Goal: Transaction & Acquisition: Purchase product/service

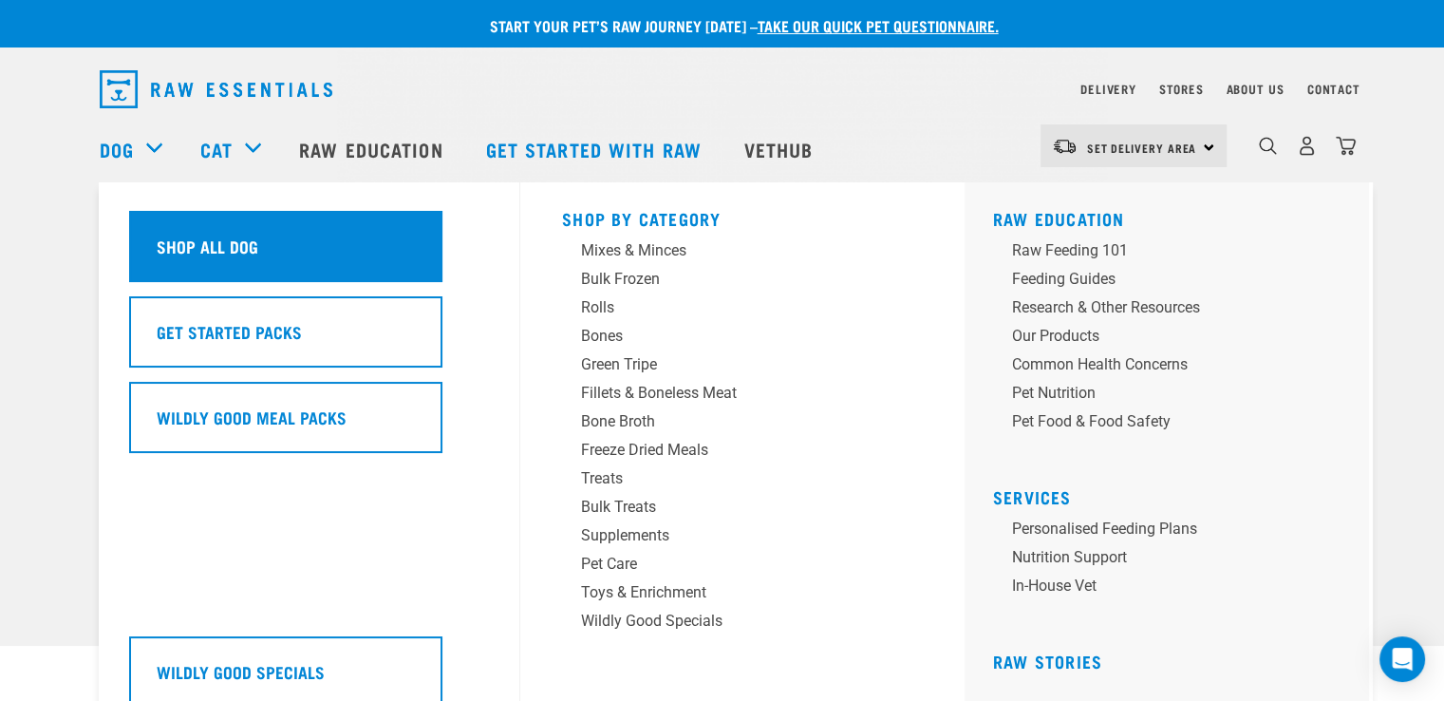
click at [186, 234] on h5 "Shop All Dog" at bounding box center [208, 246] width 102 height 25
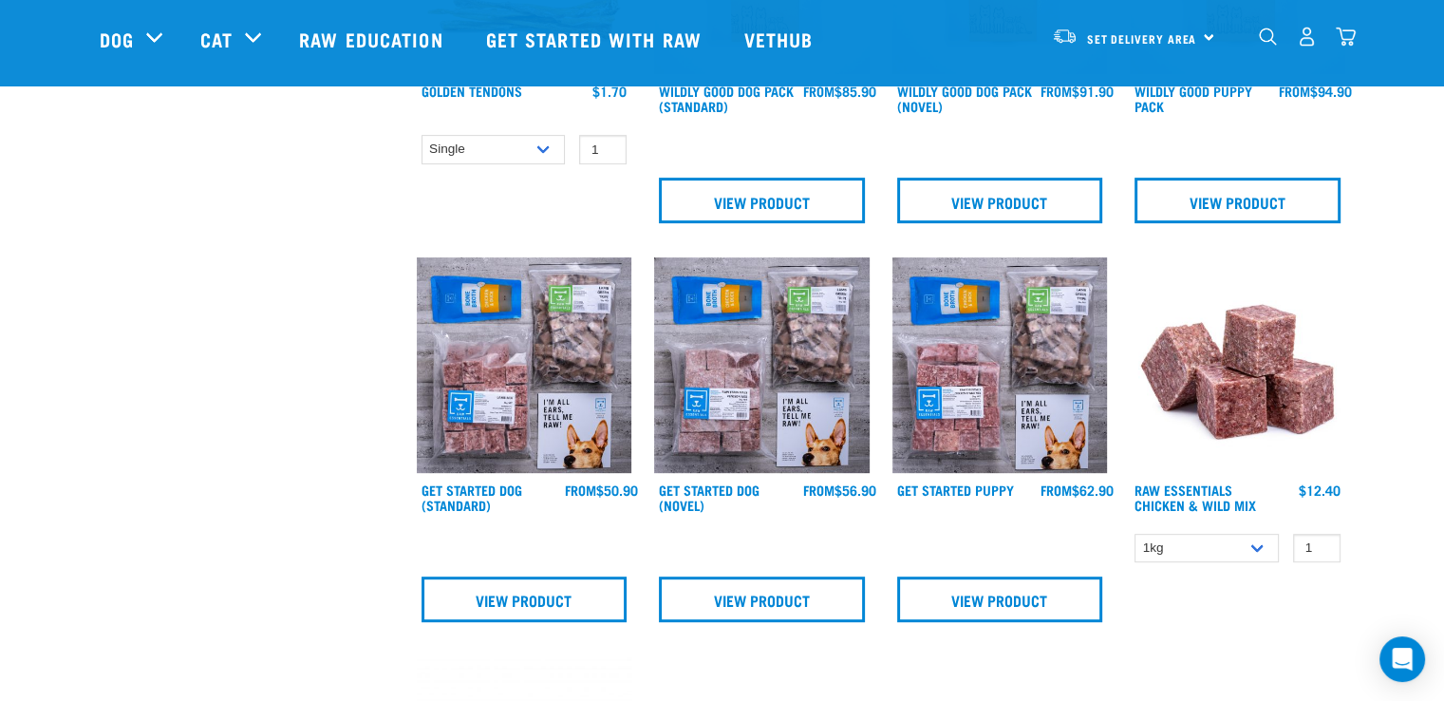
scroll to position [781, 0]
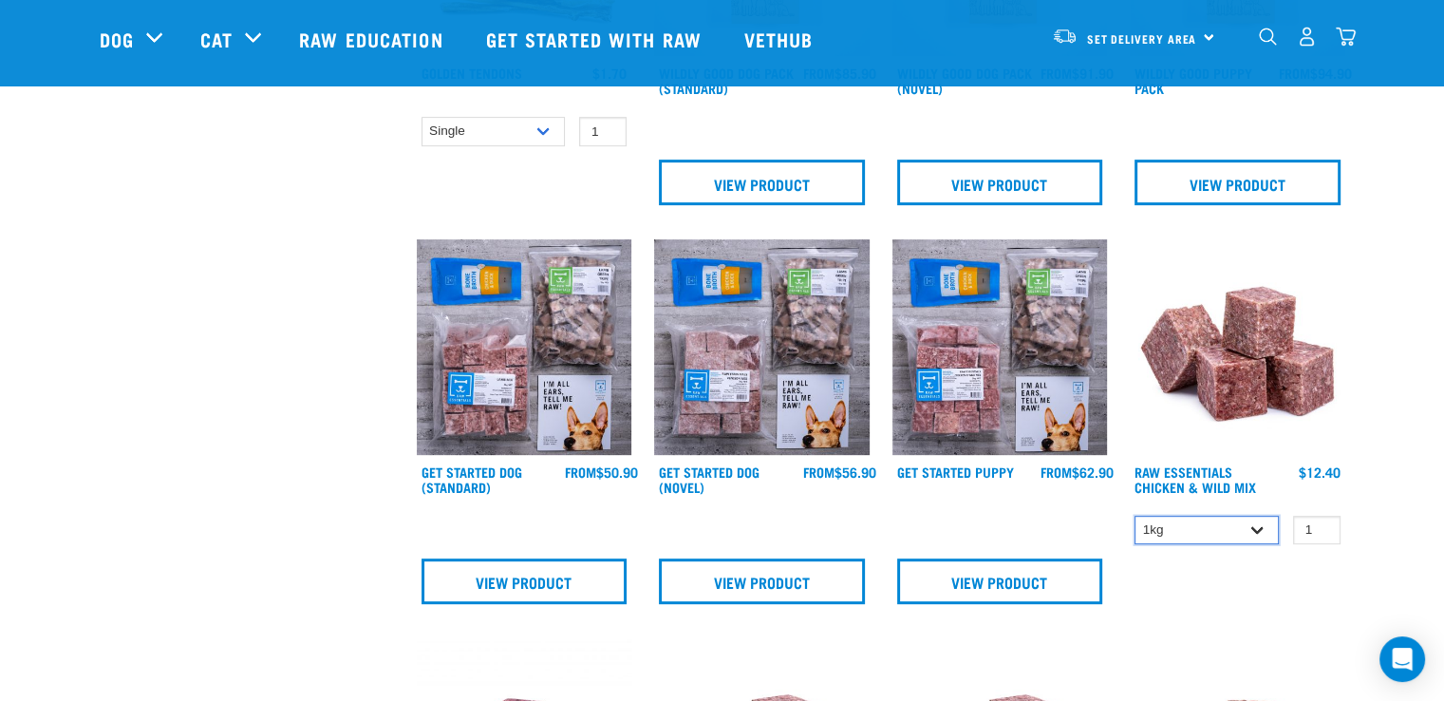
click at [1260, 522] on select "1kg 3kg Bulk (10kg)" at bounding box center [1206, 529] width 144 height 29
select select "731"
click at [1134, 515] on select "1kg 3kg Bulk (10kg)" at bounding box center [1206, 529] width 144 height 29
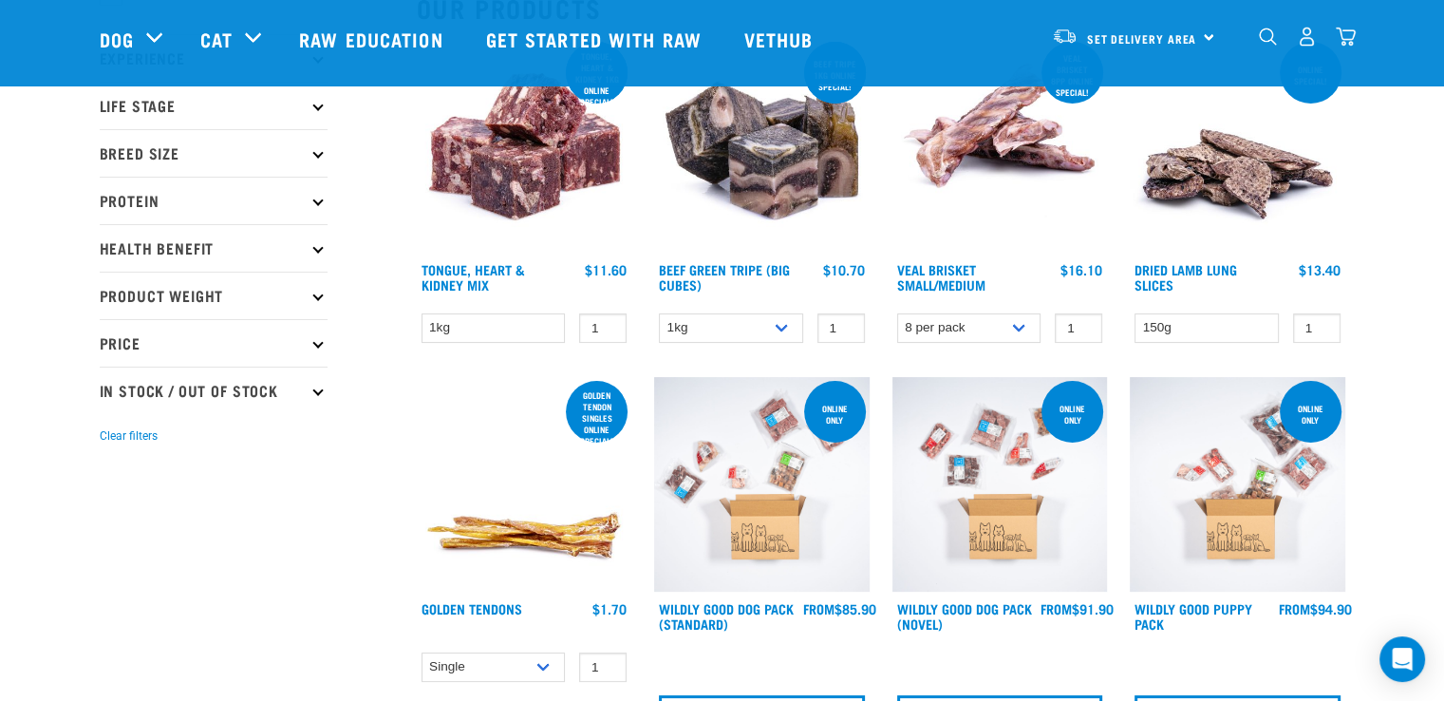
scroll to position [242, 0]
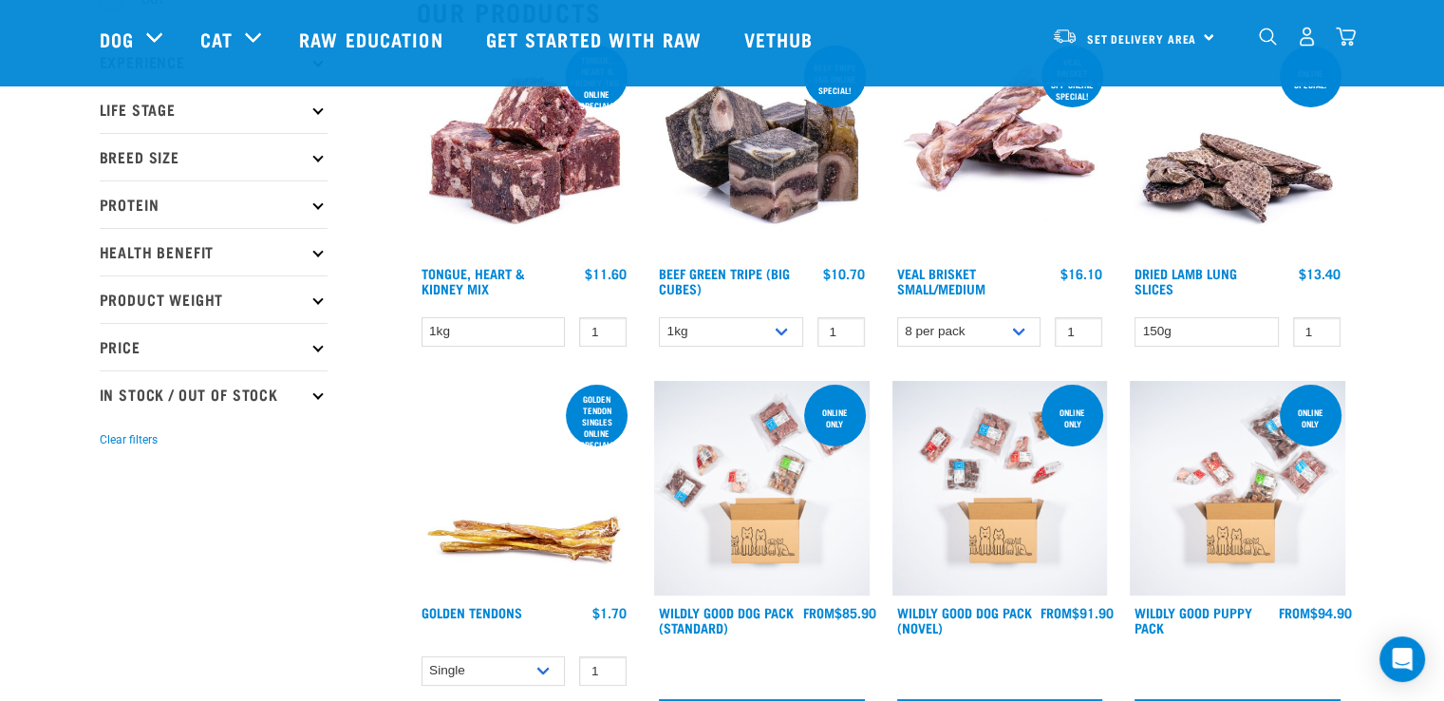
click at [1204, 32] on div "Set Delivery Area North Island South Island" at bounding box center [1133, 36] width 186 height 43
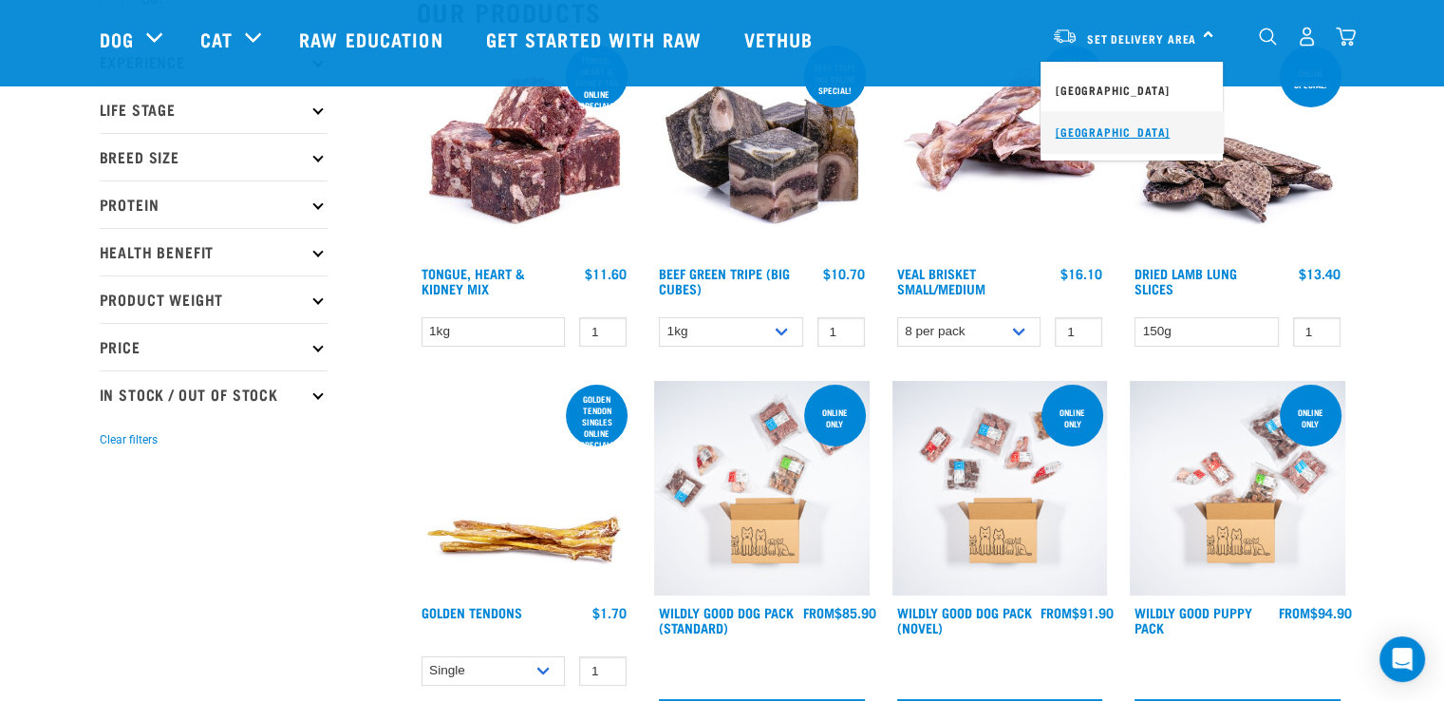
click at [1105, 134] on link "[GEOGRAPHIC_DATA]" at bounding box center [1131, 132] width 182 height 42
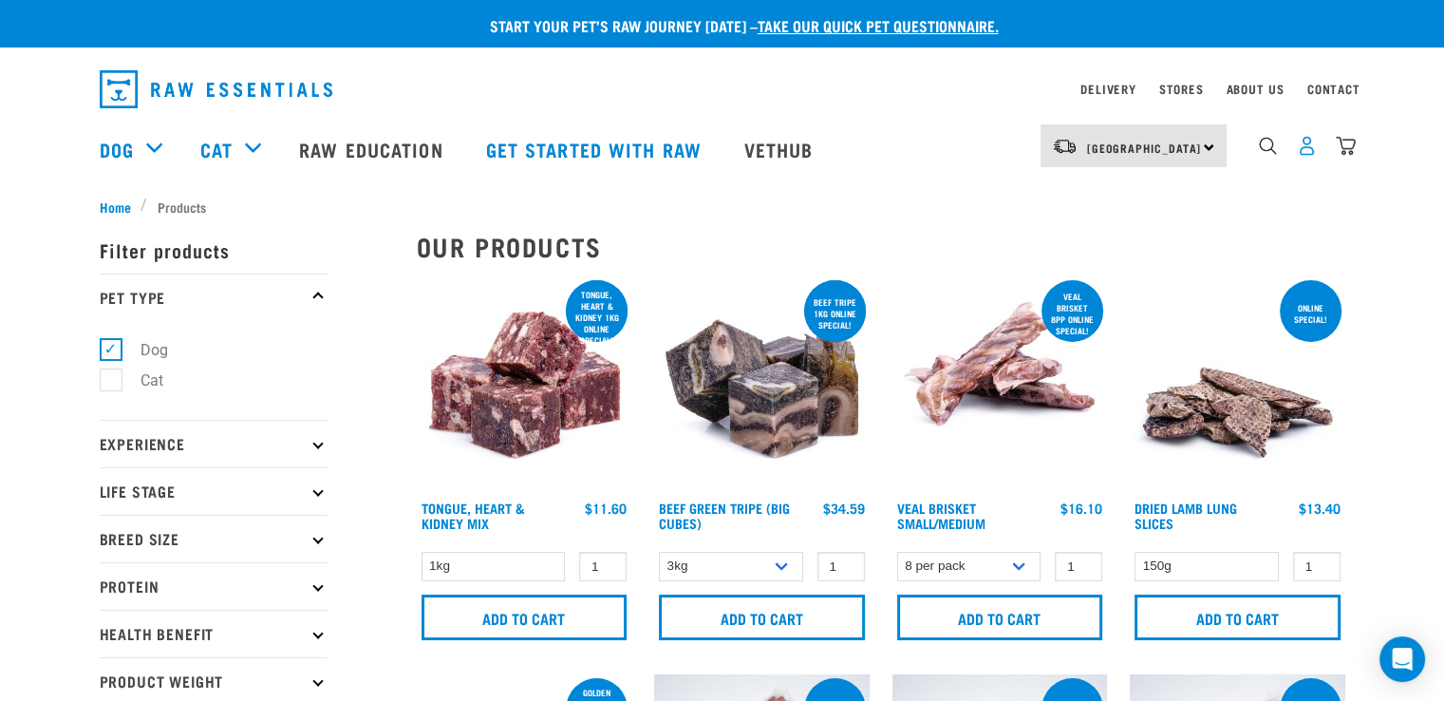
click at [1309, 149] on img "dropdown navigation" at bounding box center [1307, 146] width 20 height 20
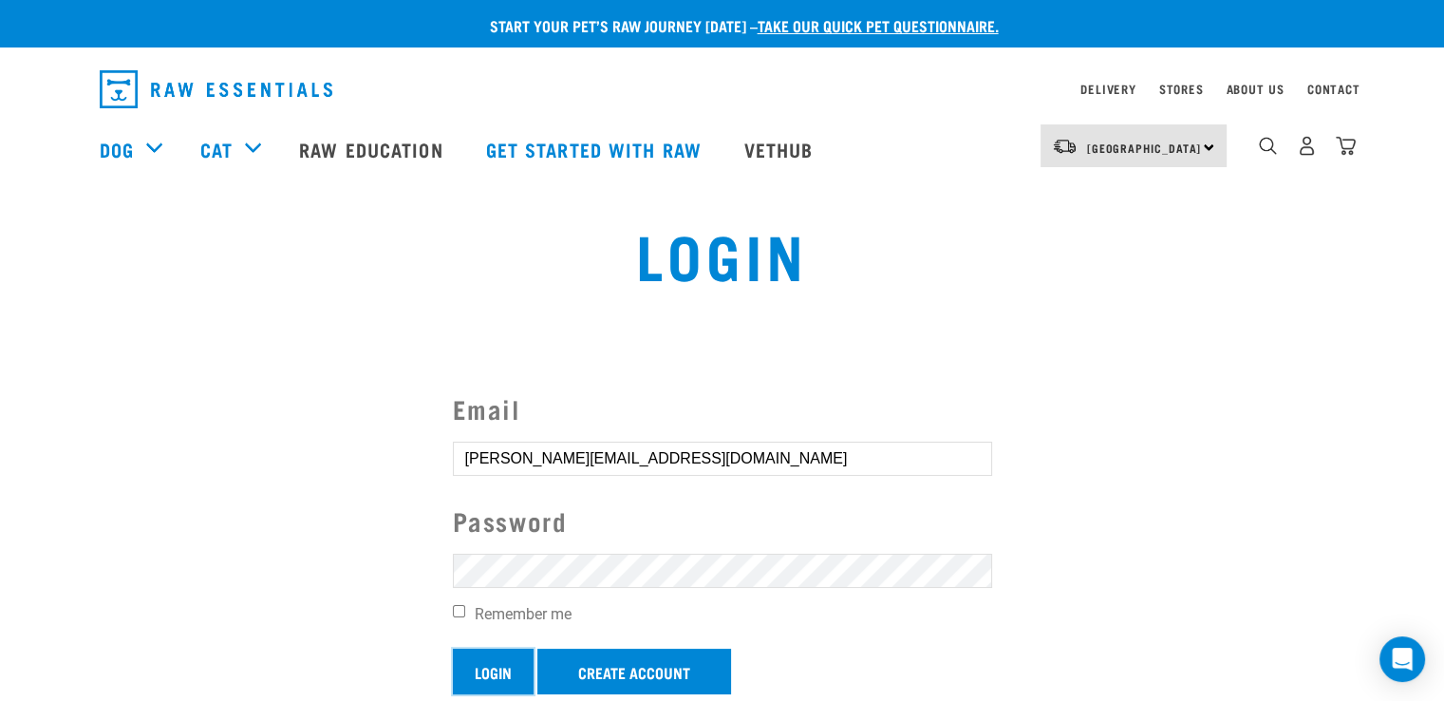
click at [494, 659] on input "Login" at bounding box center [493, 671] width 81 height 46
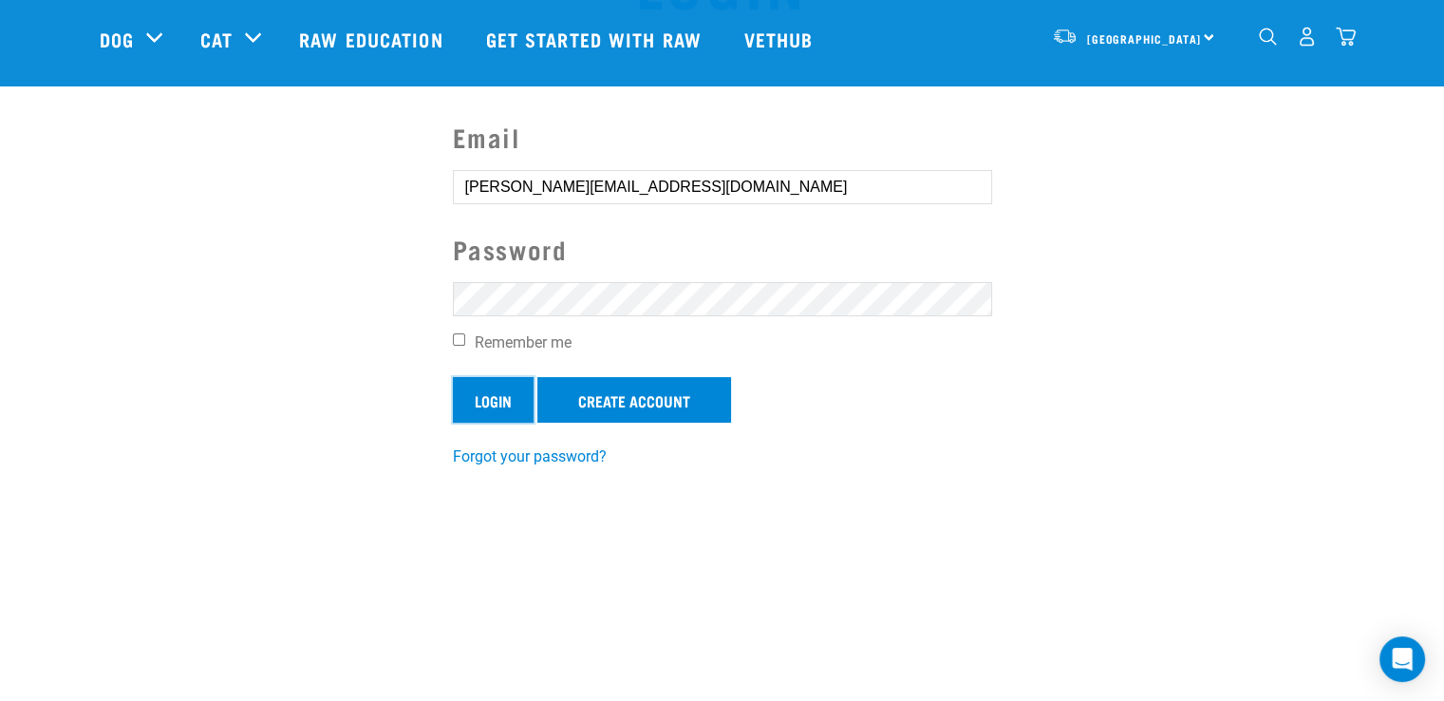
scroll to position [133, 0]
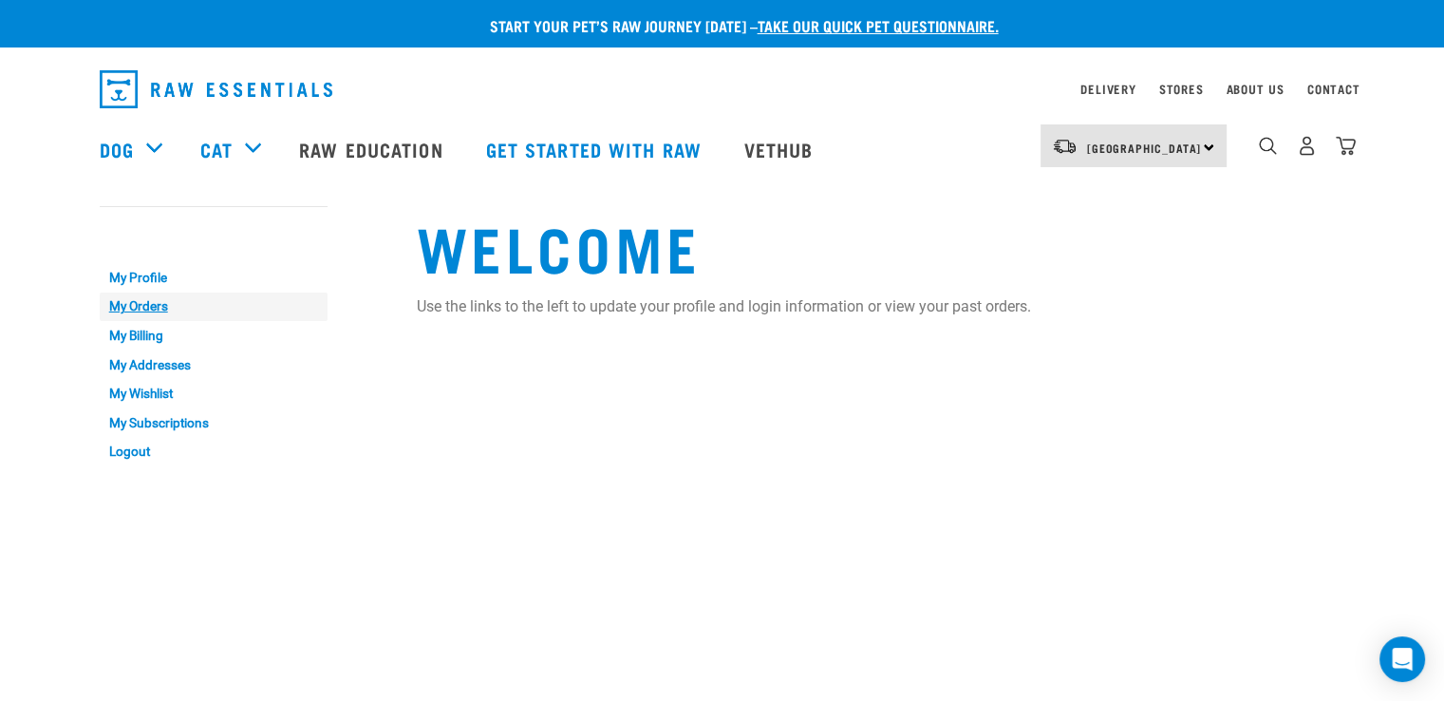
click at [129, 302] on link "My Orders" at bounding box center [214, 306] width 228 height 29
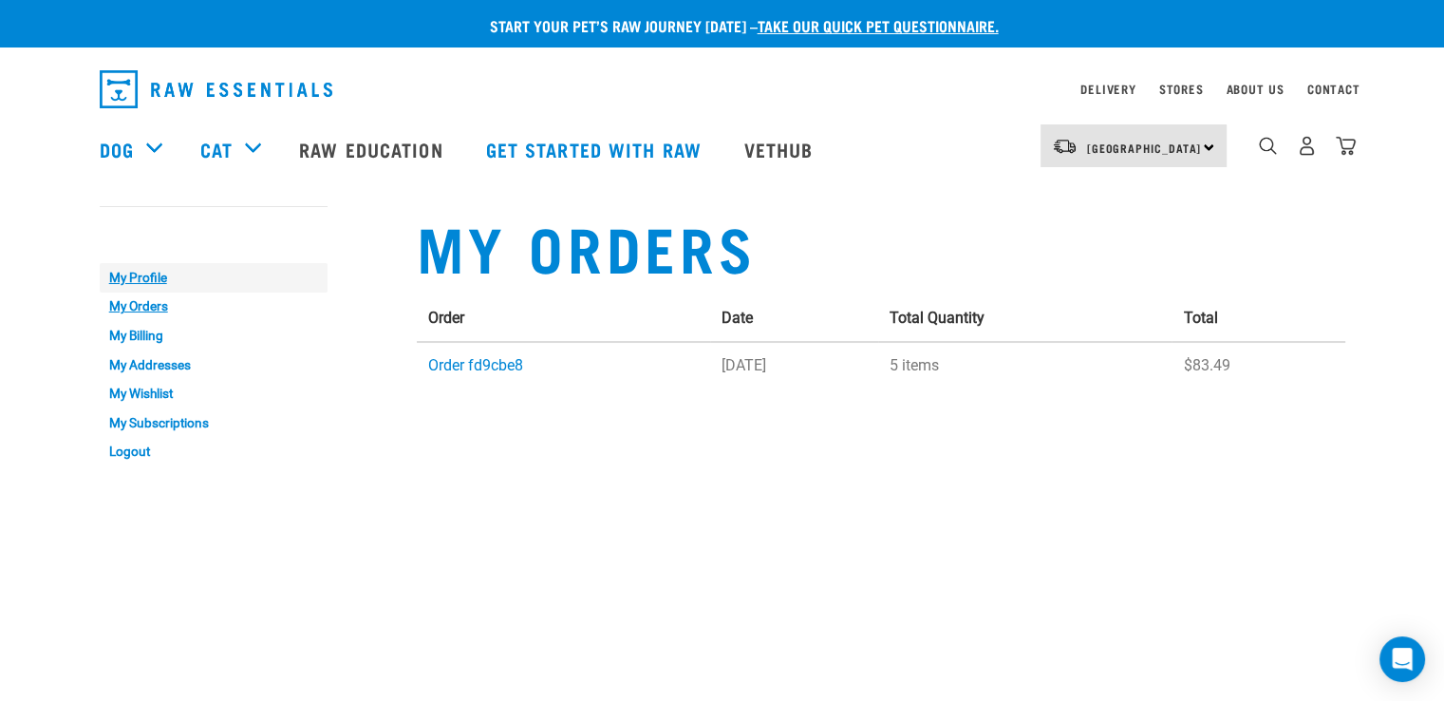
click at [149, 271] on link "My Profile" at bounding box center [214, 277] width 228 height 29
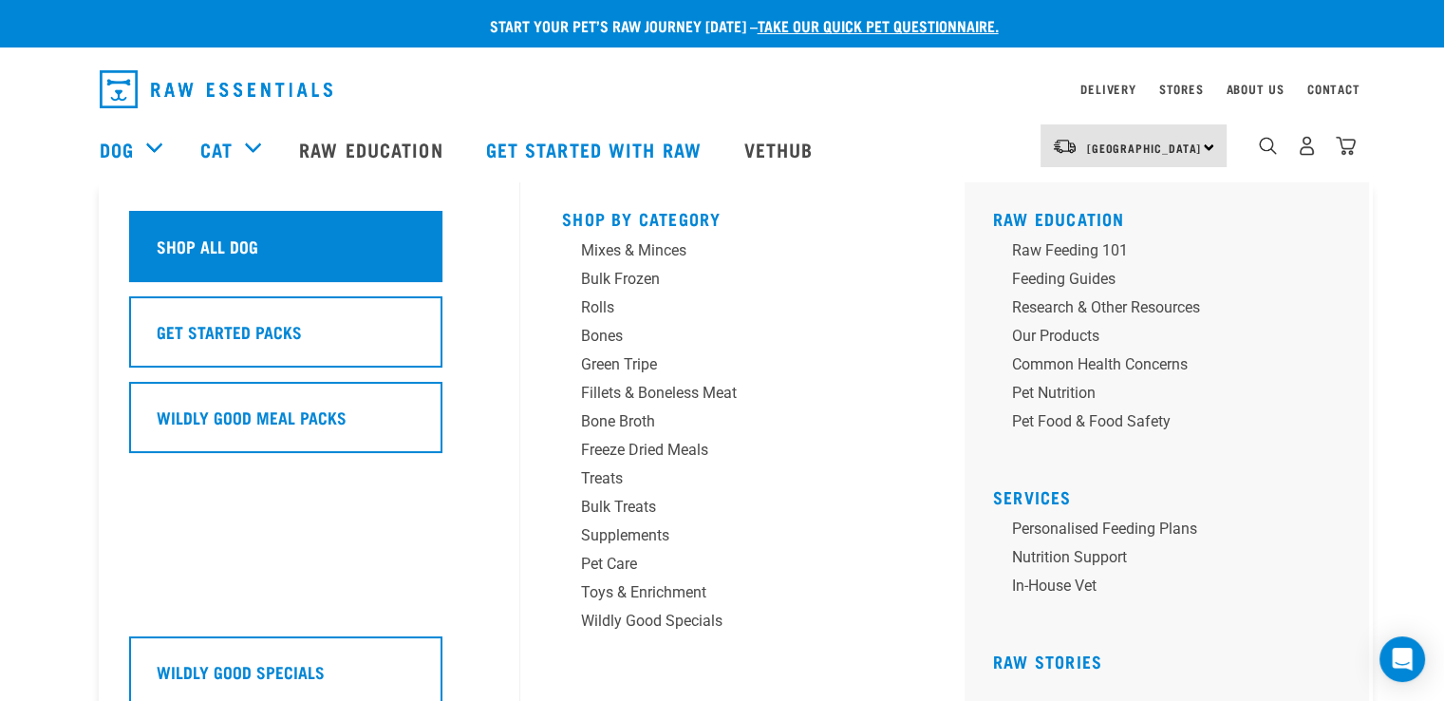
click at [173, 238] on h5 "Shop All Dog" at bounding box center [208, 246] width 102 height 25
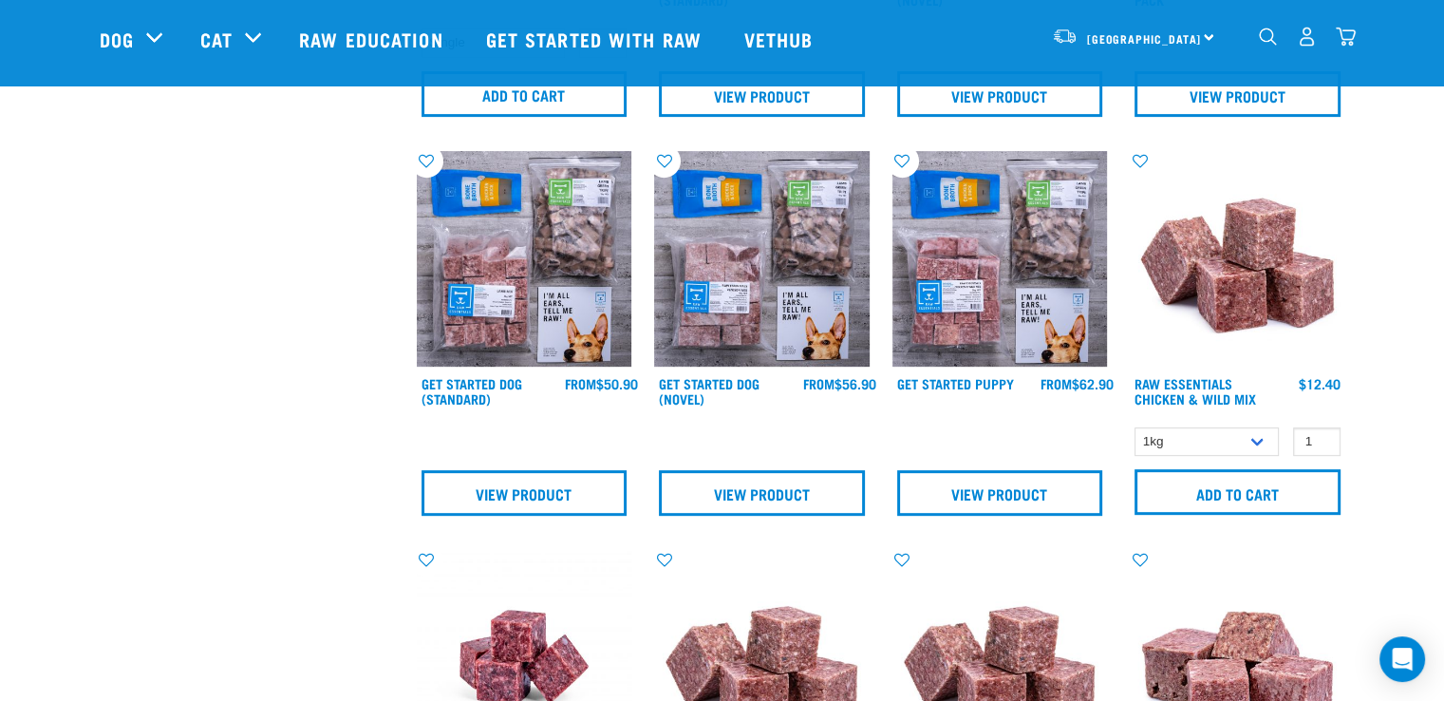
scroll to position [782, 0]
click at [1263, 436] on select "1kg 3kg Bulk (10kg)" at bounding box center [1206, 440] width 144 height 29
select select "731"
click at [1134, 426] on select "1kg 3kg Bulk (10kg)" at bounding box center [1206, 440] width 144 height 29
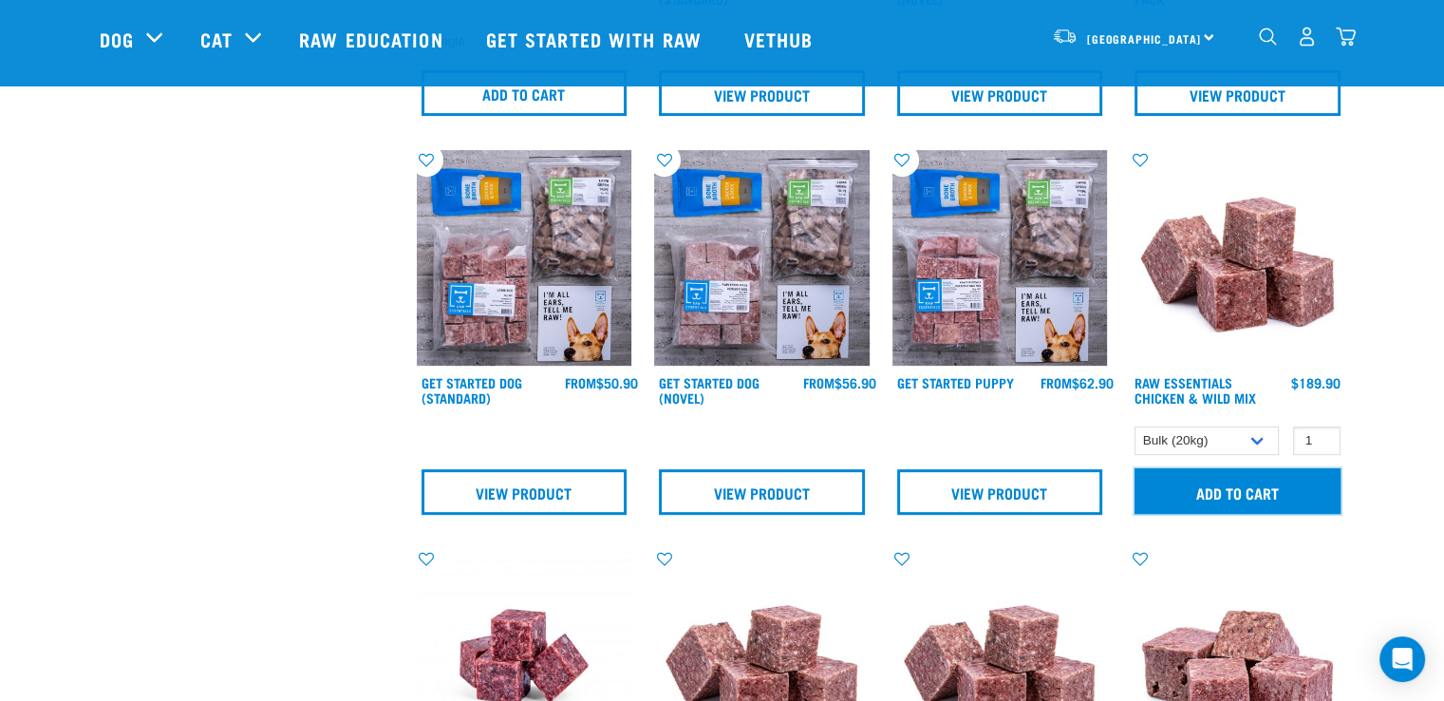
click at [1223, 496] on input "Add to cart" at bounding box center [1237, 491] width 206 height 46
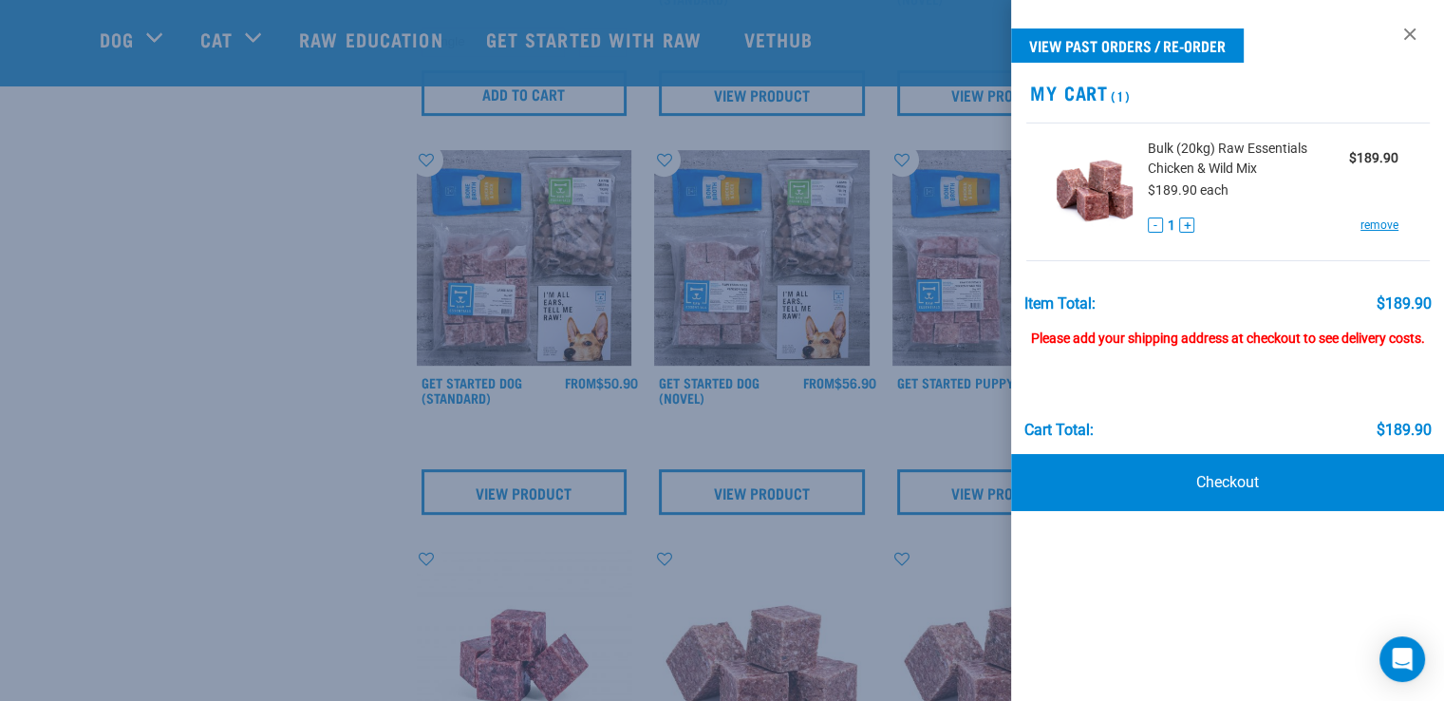
click at [1158, 336] on div "Please add your shipping address at checkout to see delivery costs." at bounding box center [1226, 329] width 407 height 34
click at [1206, 486] on link "Checkout" at bounding box center [1227, 482] width 433 height 57
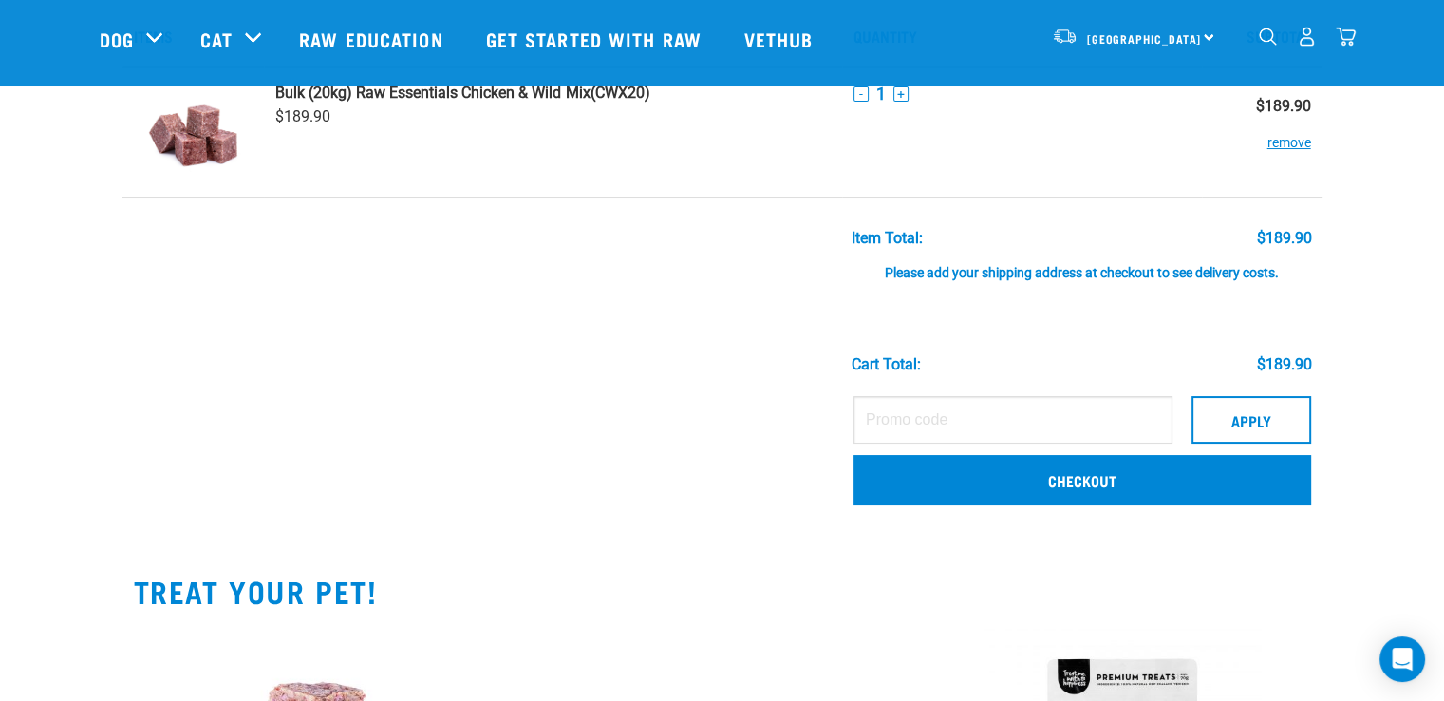
scroll to position [95, 0]
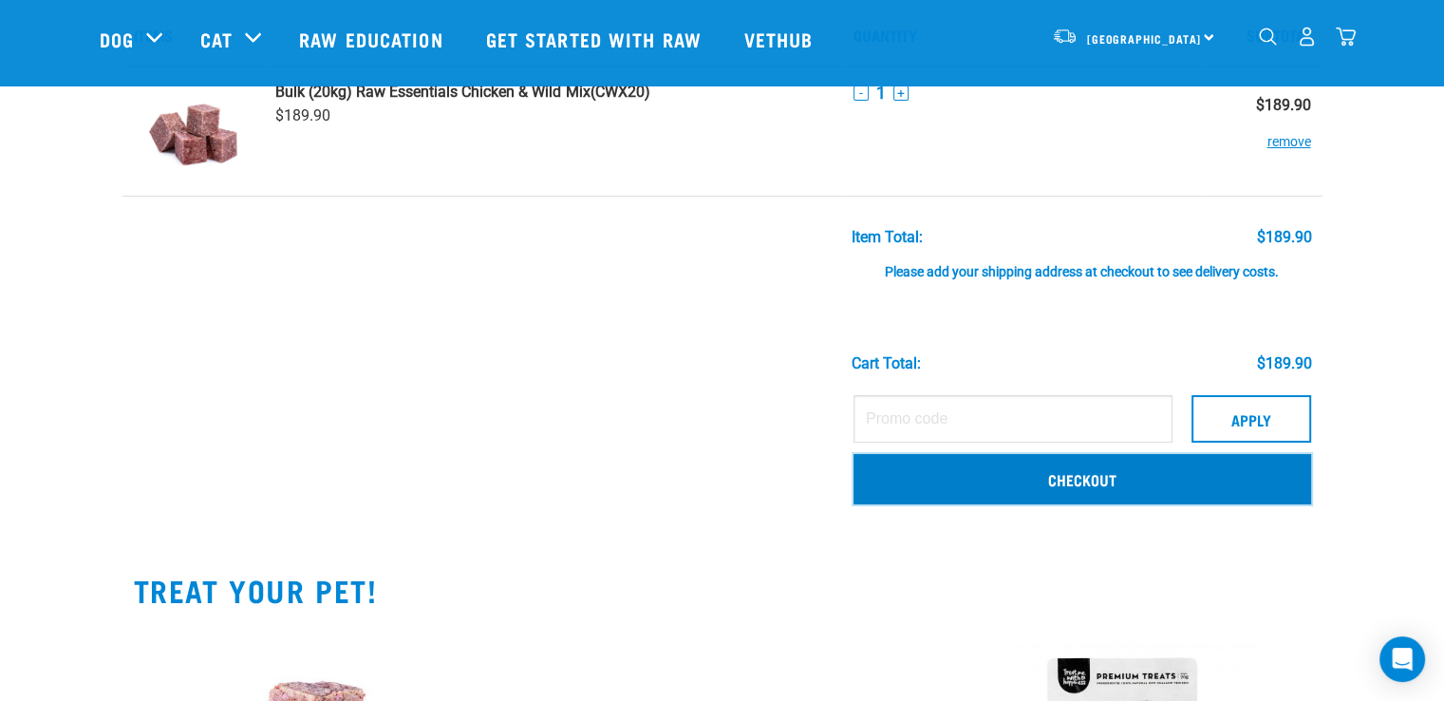
click at [1091, 477] on link "Checkout" at bounding box center [1082, 478] width 458 height 49
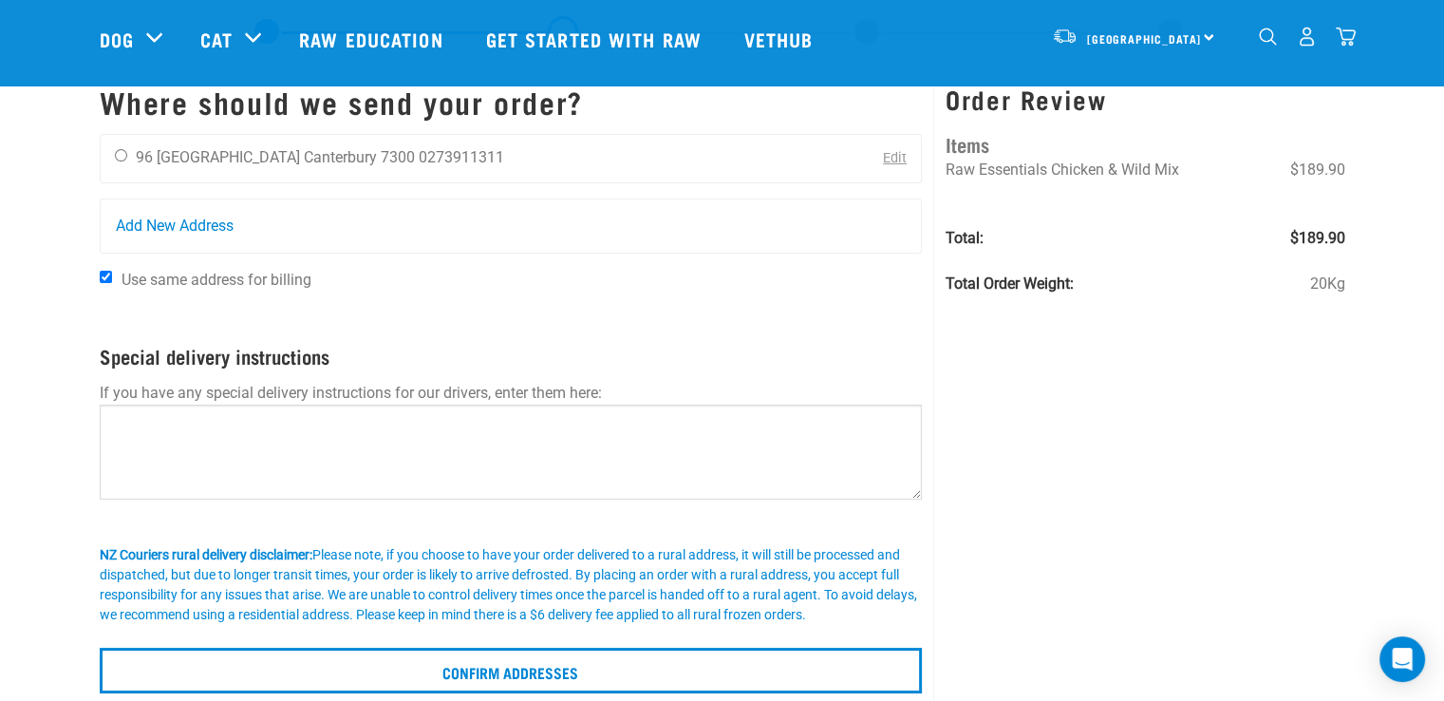
scroll to position [65, 0]
click at [118, 155] on input "radio" at bounding box center [121, 154] width 12 height 12
radio input "true"
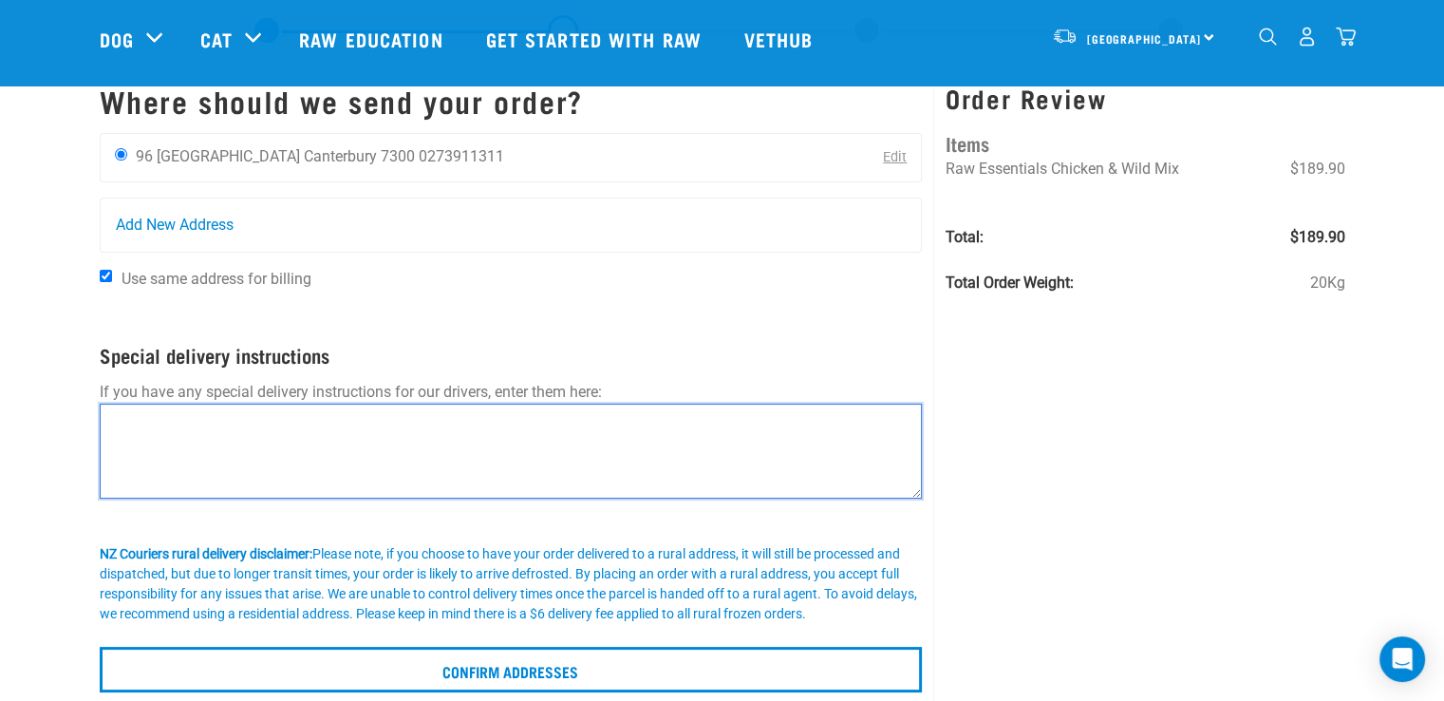
click at [194, 442] on textarea at bounding box center [511, 450] width 823 height 95
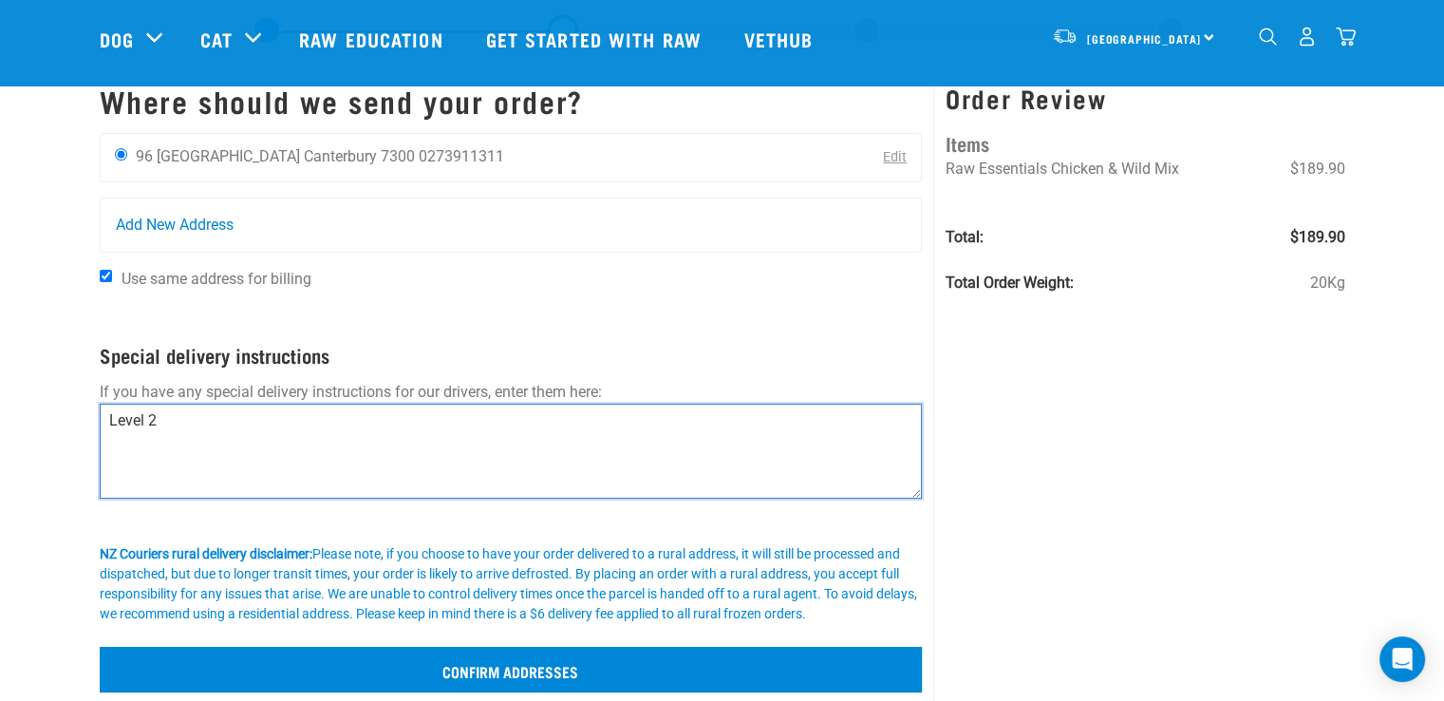
type textarea "Level 2"
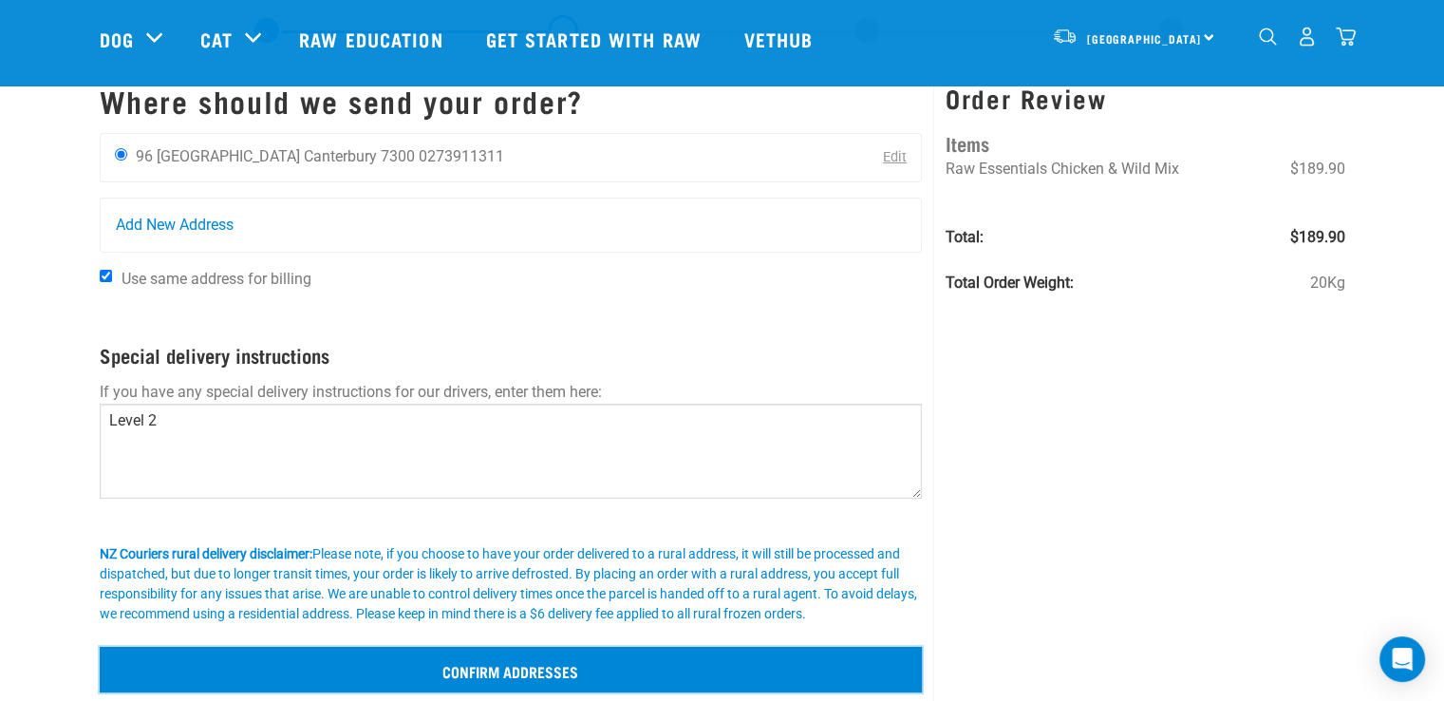
click at [468, 653] on input "Confirm addresses" at bounding box center [511, 669] width 823 height 46
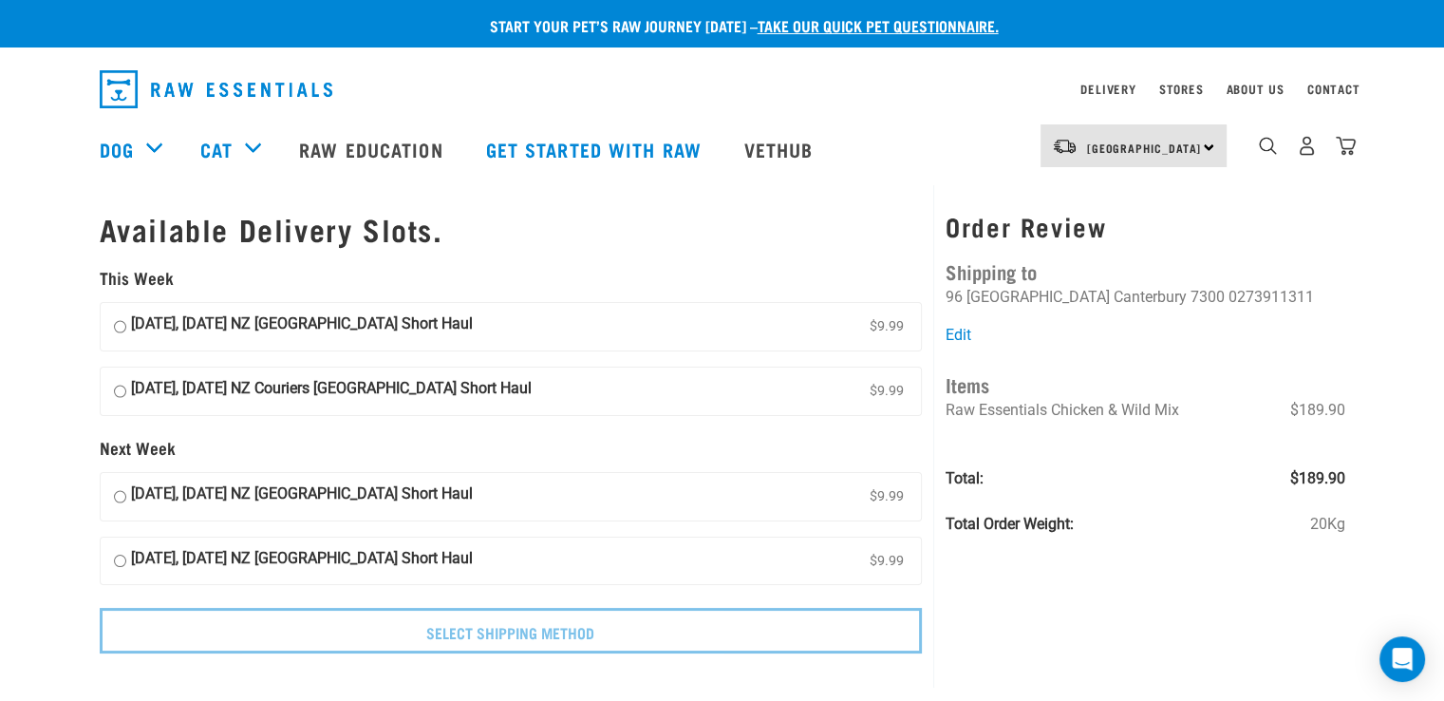
click at [121, 325] on input "21 August, Thursday NZ Couriers South Island Short Haul $9.99" at bounding box center [120, 326] width 12 height 28
radio input "true"
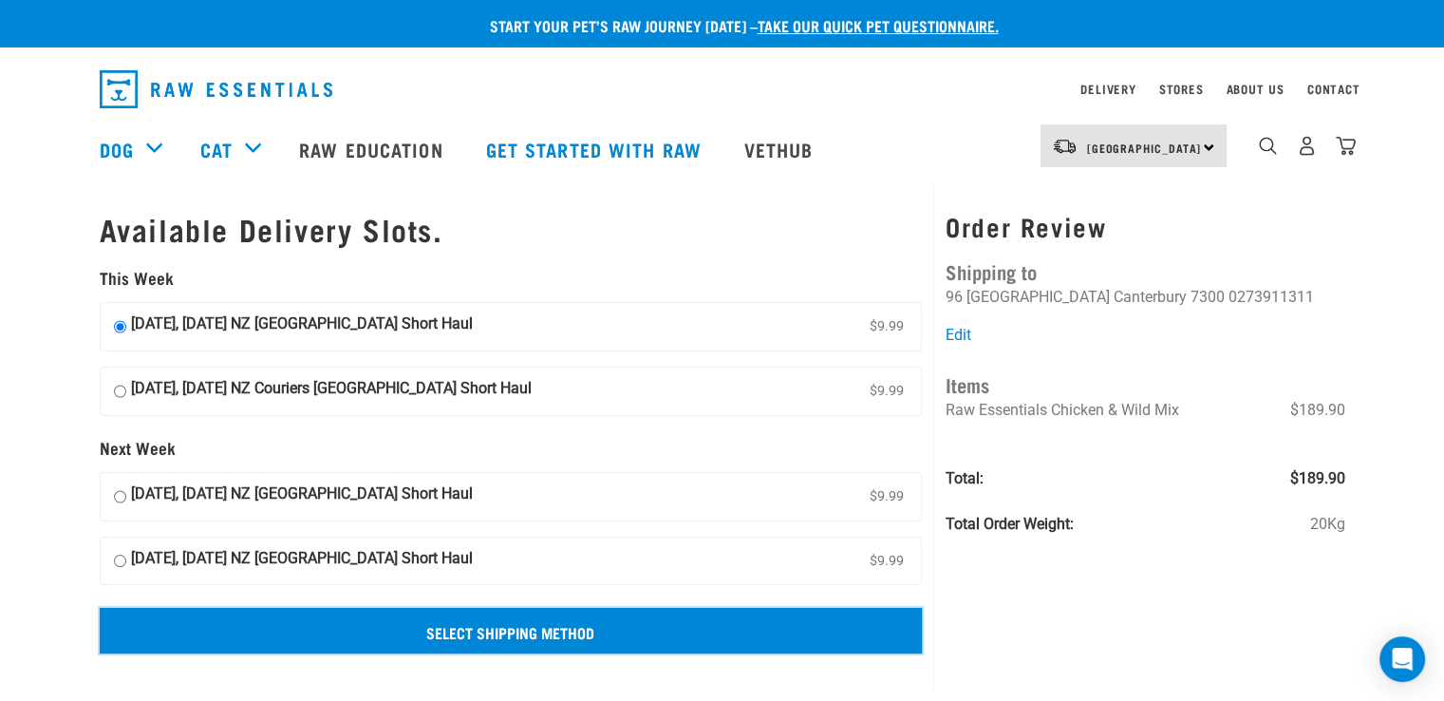
click at [592, 623] on input "Select Shipping Method" at bounding box center [511, 630] width 823 height 46
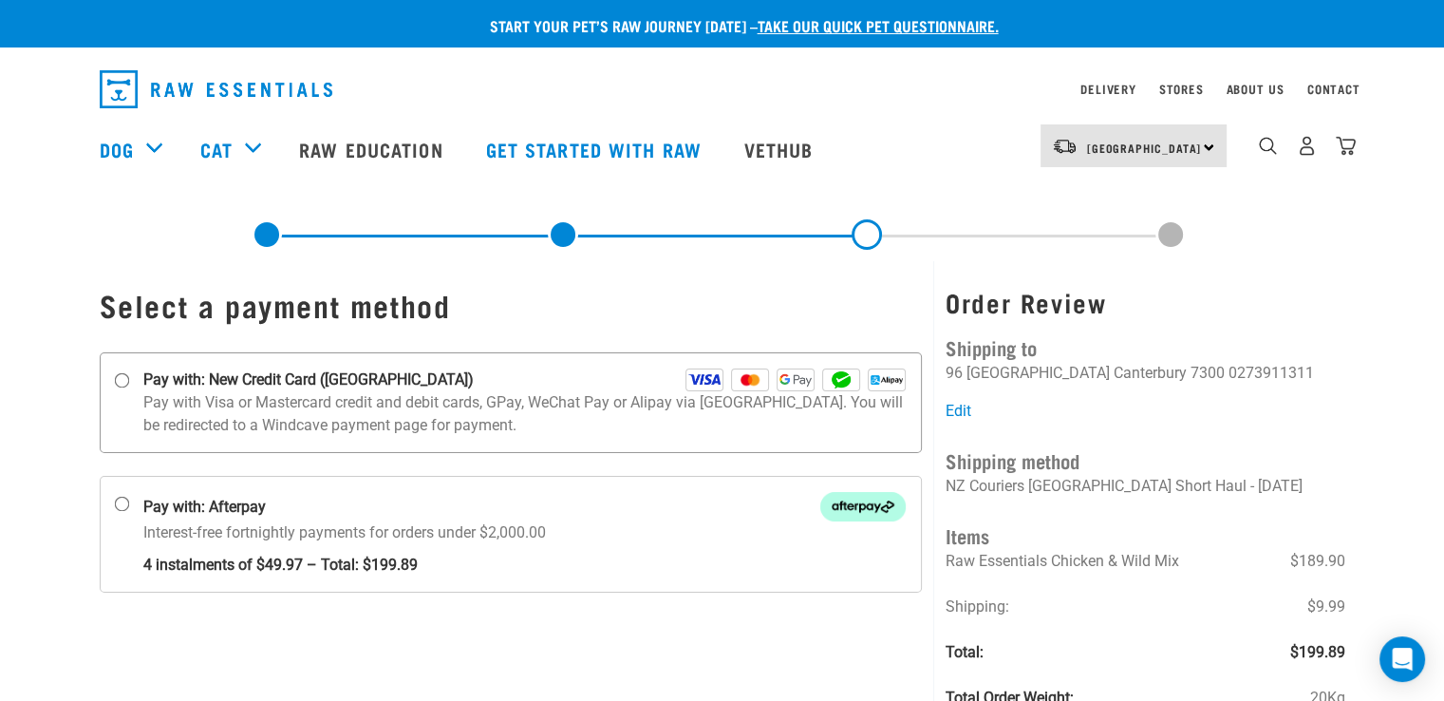
click at [122, 387] on input "Pay with: New Credit Card ([GEOGRAPHIC_DATA])" at bounding box center [121, 380] width 15 height 15
radio input "true"
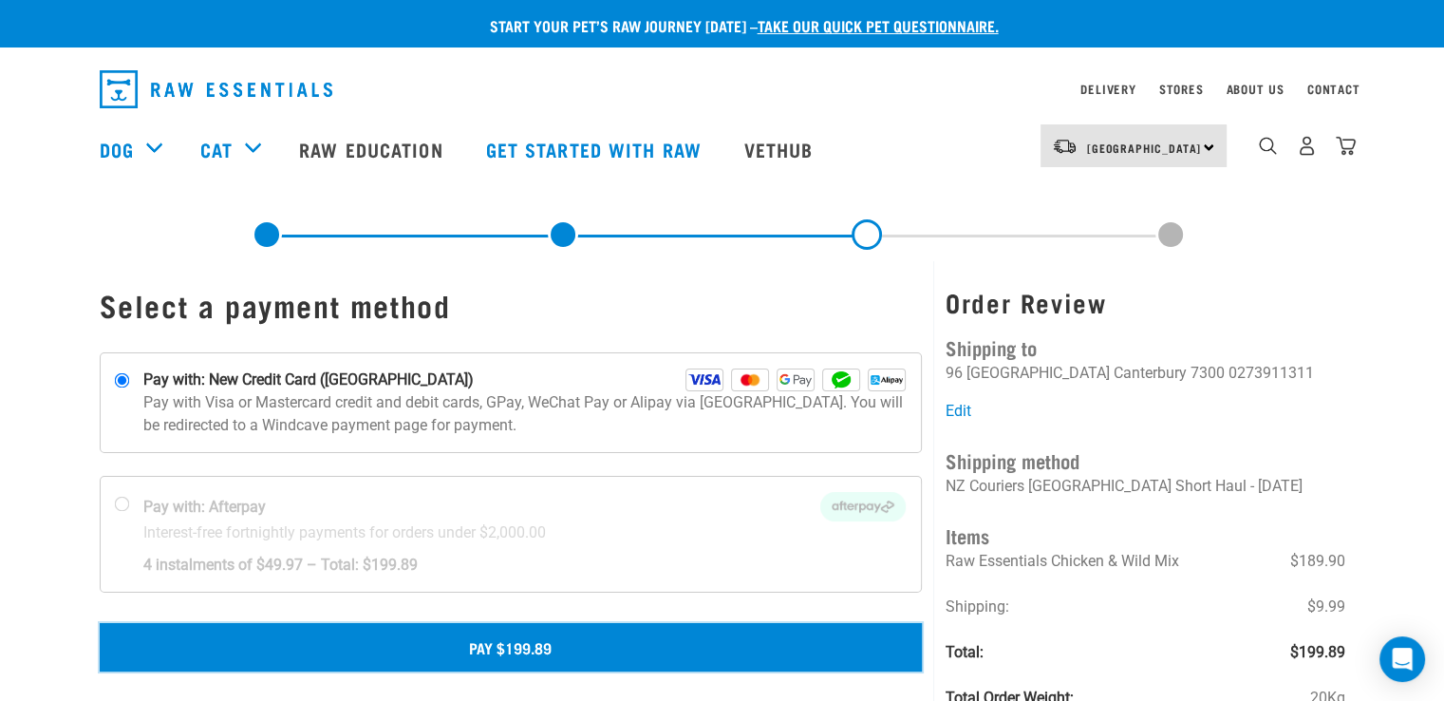
click at [535, 639] on button "Pay $199.89" at bounding box center [511, 646] width 823 height 47
